Goal: Task Accomplishment & Management: Complete application form

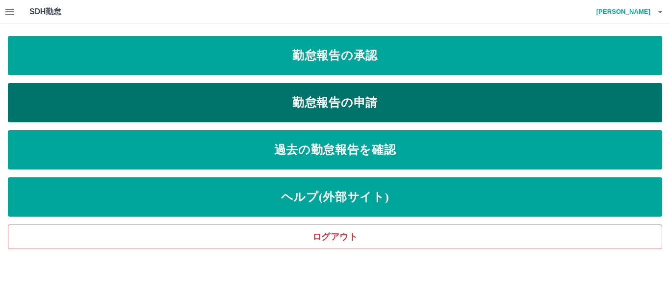
click at [158, 92] on link "勤怠報告の申請" at bounding box center [335, 102] width 655 height 39
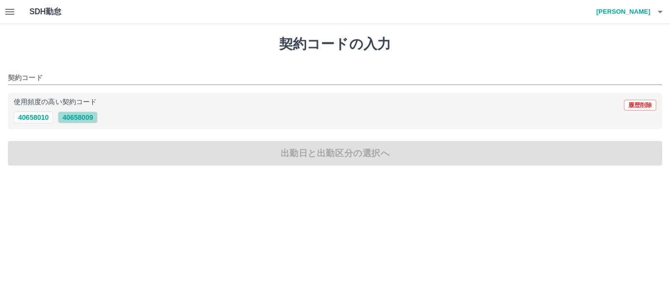
click at [89, 115] on button "40658009" at bounding box center [77, 117] width 39 height 12
type input "********"
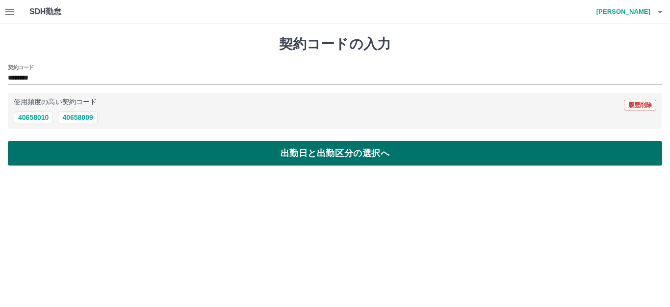
click at [90, 146] on button "出勤日と出勤区分の選択へ" at bounding box center [335, 153] width 655 height 25
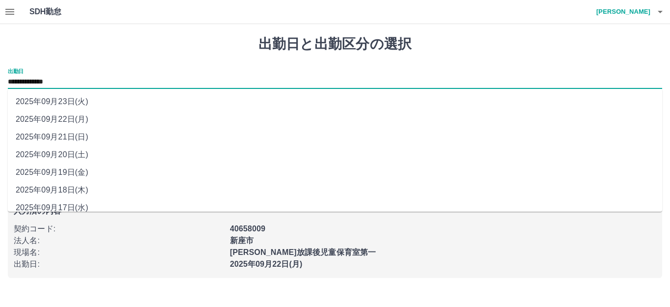
click at [37, 83] on input "**********" at bounding box center [335, 82] width 655 height 12
click at [34, 114] on li "2025年09月22日(月)" at bounding box center [335, 119] width 655 height 18
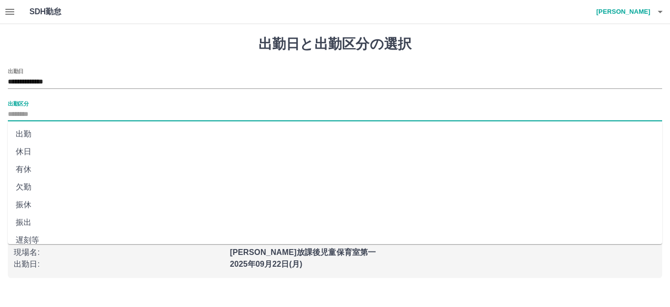
click at [26, 114] on input "出勤区分" at bounding box center [335, 114] width 655 height 12
click at [25, 131] on li "出勤" at bounding box center [335, 134] width 655 height 18
type input "**"
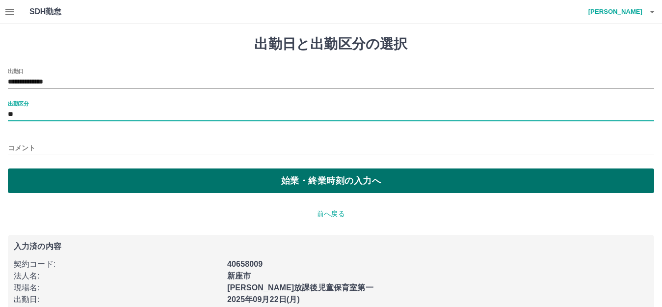
click at [42, 178] on button "始業・終業時刻の入力へ" at bounding box center [331, 180] width 646 height 25
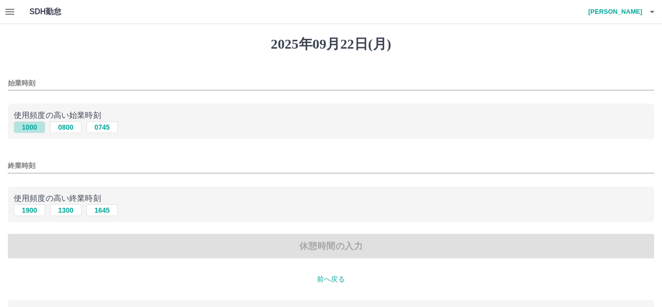
drag, startPoint x: 28, startPoint y: 126, endPoint x: 24, endPoint y: 140, distance: 14.8
click at [28, 126] on button "1000" at bounding box center [29, 127] width 31 height 12
type input "****"
click at [25, 208] on button "1900" at bounding box center [29, 210] width 31 height 12
type input "****"
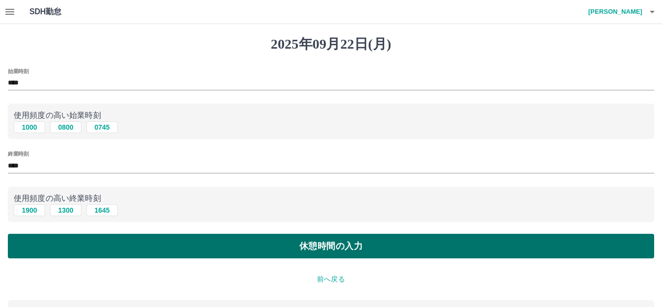
click at [40, 244] on button "休憩時間の入力" at bounding box center [331, 246] width 646 height 25
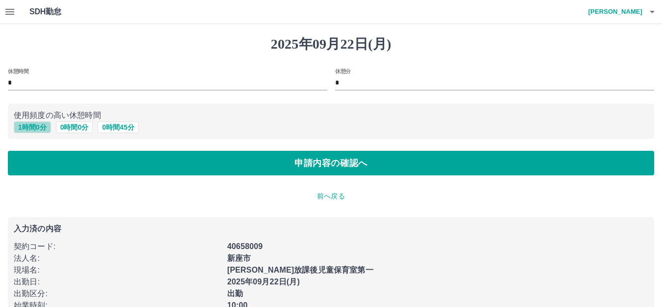
click at [29, 126] on button "1 時間 0 分" at bounding box center [32, 127] width 37 height 12
type input "*"
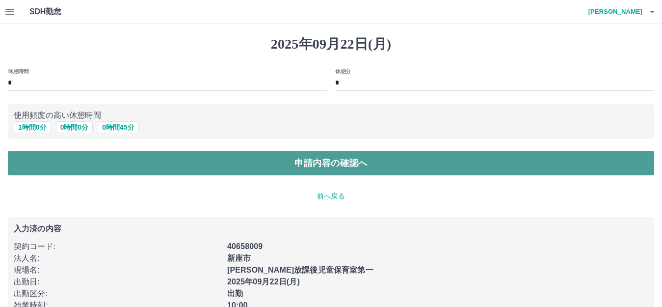
click at [44, 158] on button "申請内容の確認へ" at bounding box center [331, 163] width 646 height 25
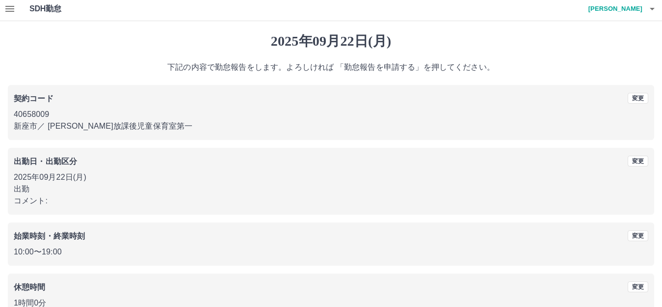
scroll to position [61, 0]
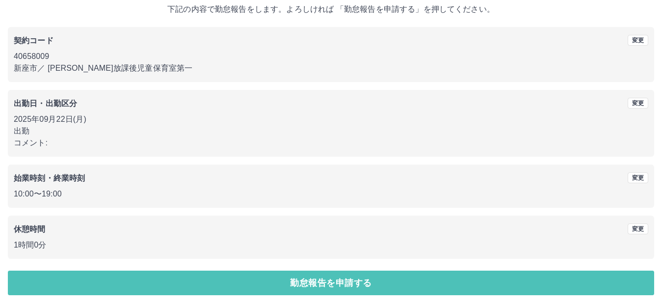
drag, startPoint x: 339, startPoint y: 289, endPoint x: 337, endPoint y: 282, distance: 7.5
click at [338, 285] on button "勤怠報告を申請する" at bounding box center [331, 282] width 646 height 25
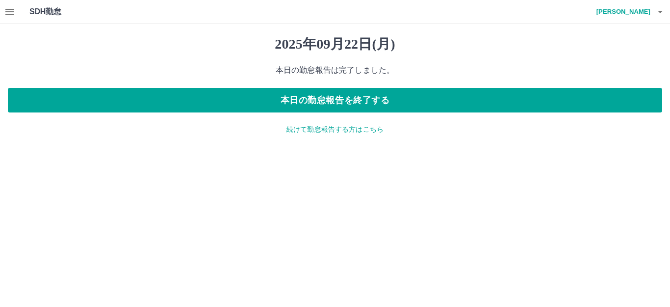
click at [26, 13] on div "SDH勤怠 [PERSON_NAME]" at bounding box center [335, 12] width 670 height 24
click at [6, 7] on icon "button" at bounding box center [10, 12] width 12 height 12
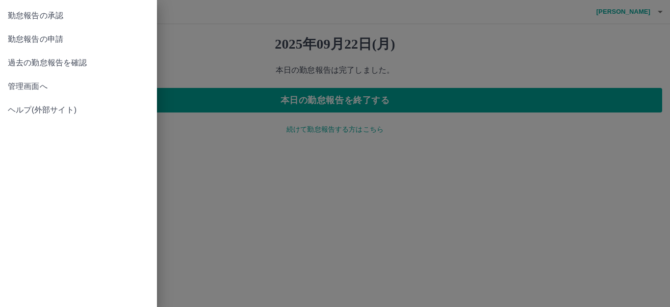
click at [56, 15] on span "勤怠報告の承認" at bounding box center [78, 16] width 141 height 12
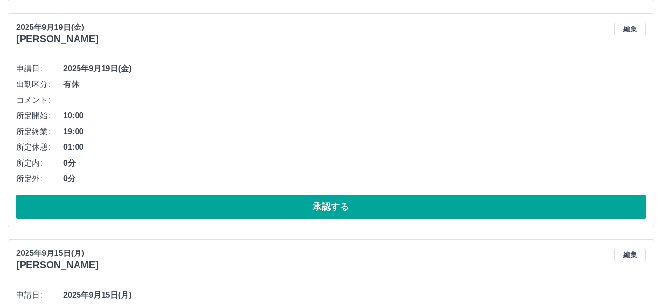
scroll to position [5446, 0]
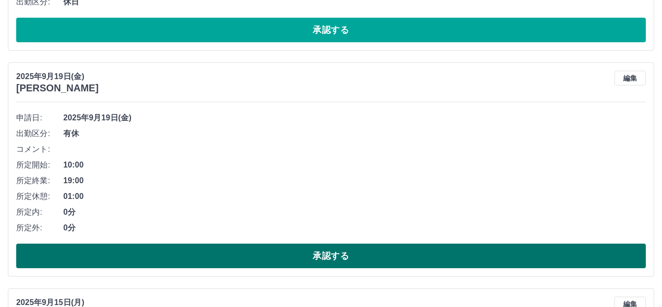
drag, startPoint x: 245, startPoint y: 257, endPoint x: 242, endPoint y: 246, distance: 11.1
click at [245, 258] on button "承認する" at bounding box center [331, 255] width 630 height 25
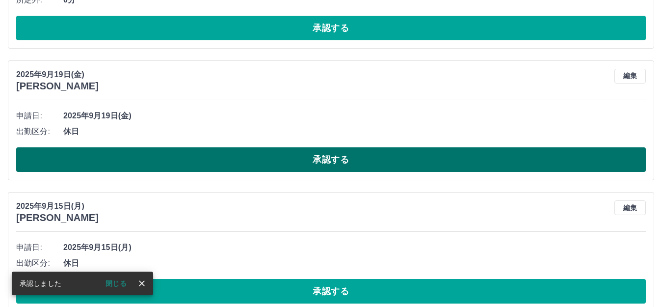
scroll to position [5299, 0]
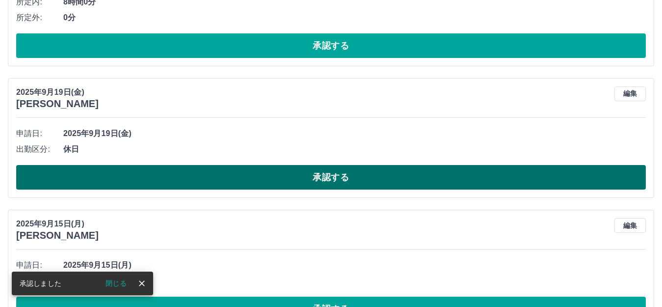
click at [235, 180] on button "承認する" at bounding box center [331, 177] width 630 height 25
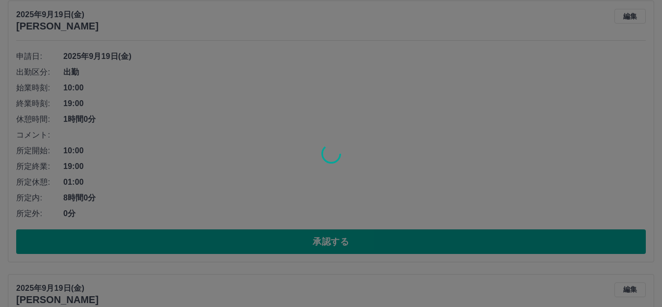
scroll to position [5103, 0]
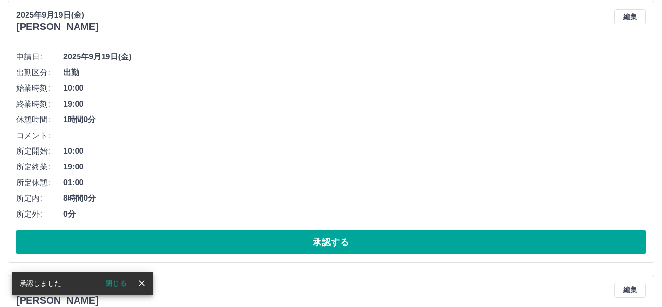
click at [189, 236] on button "承認する" at bounding box center [331, 242] width 630 height 25
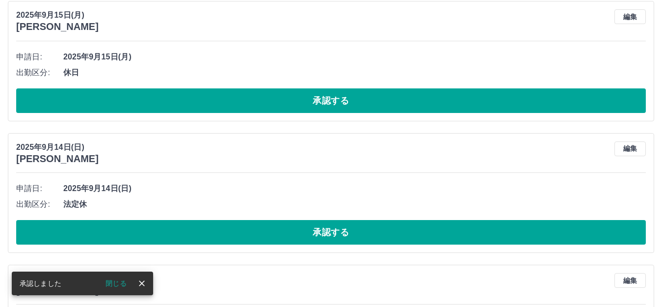
scroll to position [4829, 0]
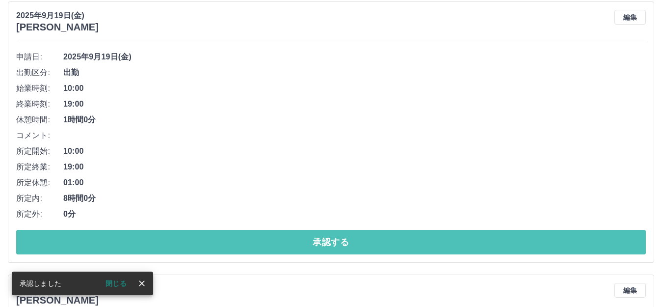
click at [189, 237] on button "承認する" at bounding box center [331, 242] width 630 height 25
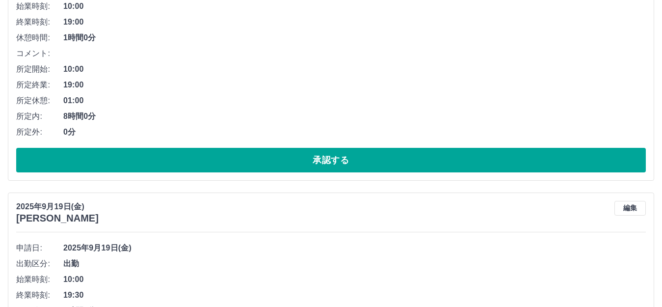
scroll to position [4278, 0]
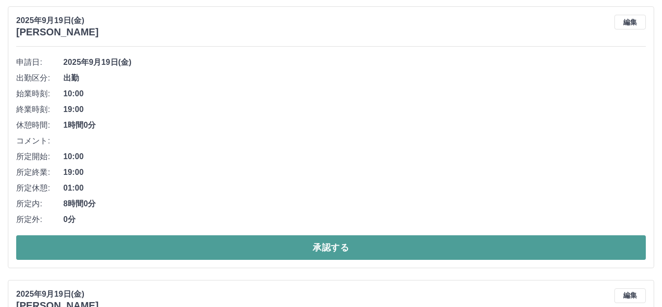
click at [252, 253] on button "承認する" at bounding box center [331, 247] width 630 height 25
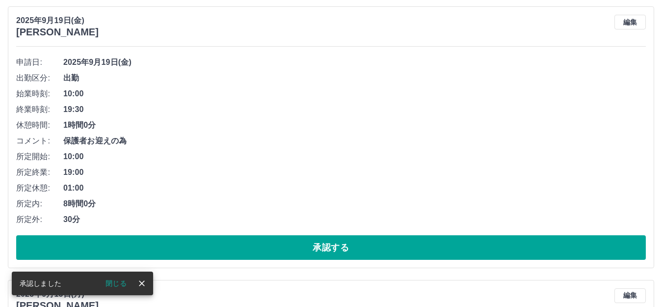
scroll to position [4005, 0]
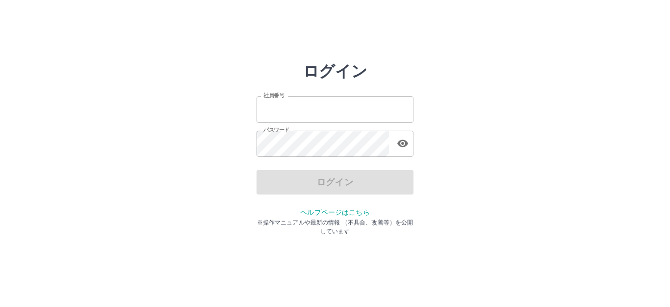
type input "*******"
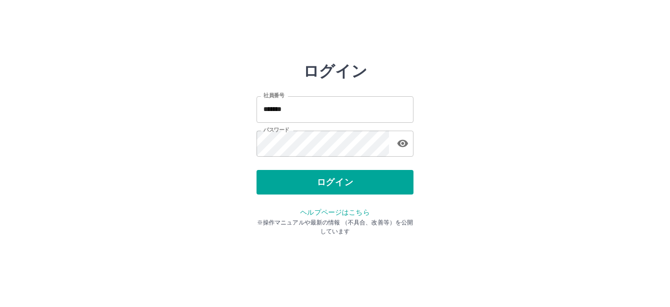
click at [291, 190] on div "ログイン" at bounding box center [335, 182] width 157 height 25
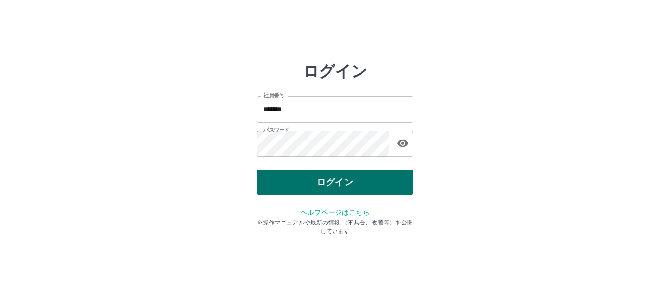
click at [292, 188] on button "ログイン" at bounding box center [335, 182] width 157 height 25
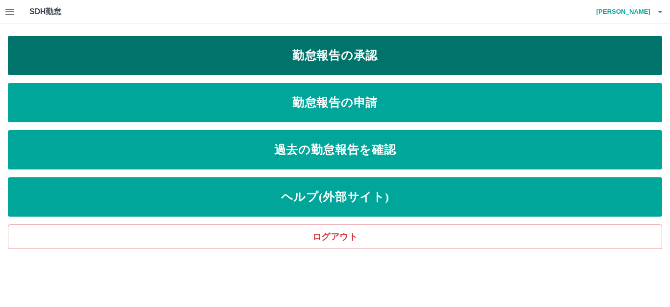
click at [269, 61] on link "勤怠報告の承認" at bounding box center [335, 55] width 655 height 39
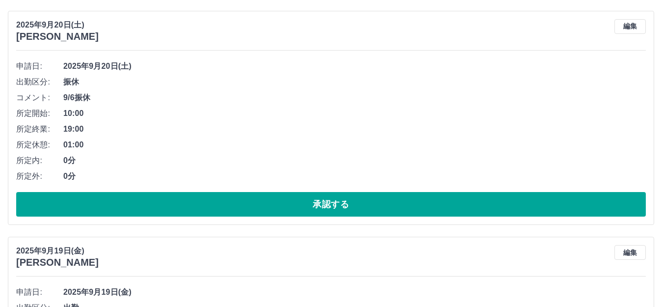
scroll to position [3827, 0]
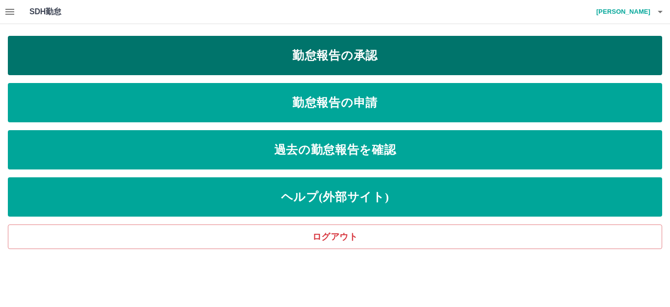
click at [239, 52] on link "勤怠報告の承認" at bounding box center [335, 55] width 655 height 39
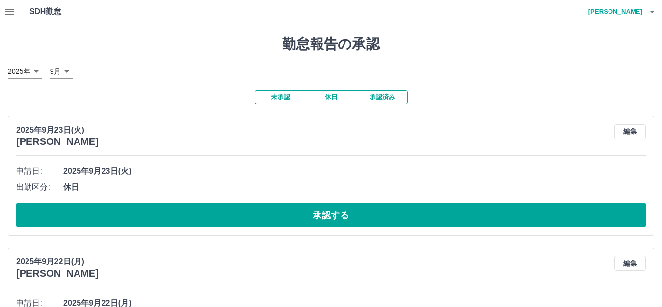
click at [389, 96] on button "承認済み" at bounding box center [382, 97] width 51 height 14
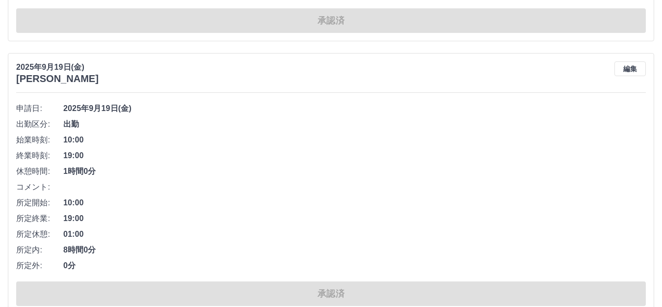
scroll to position [196, 0]
